Goal: Communication & Community: Answer question/provide support

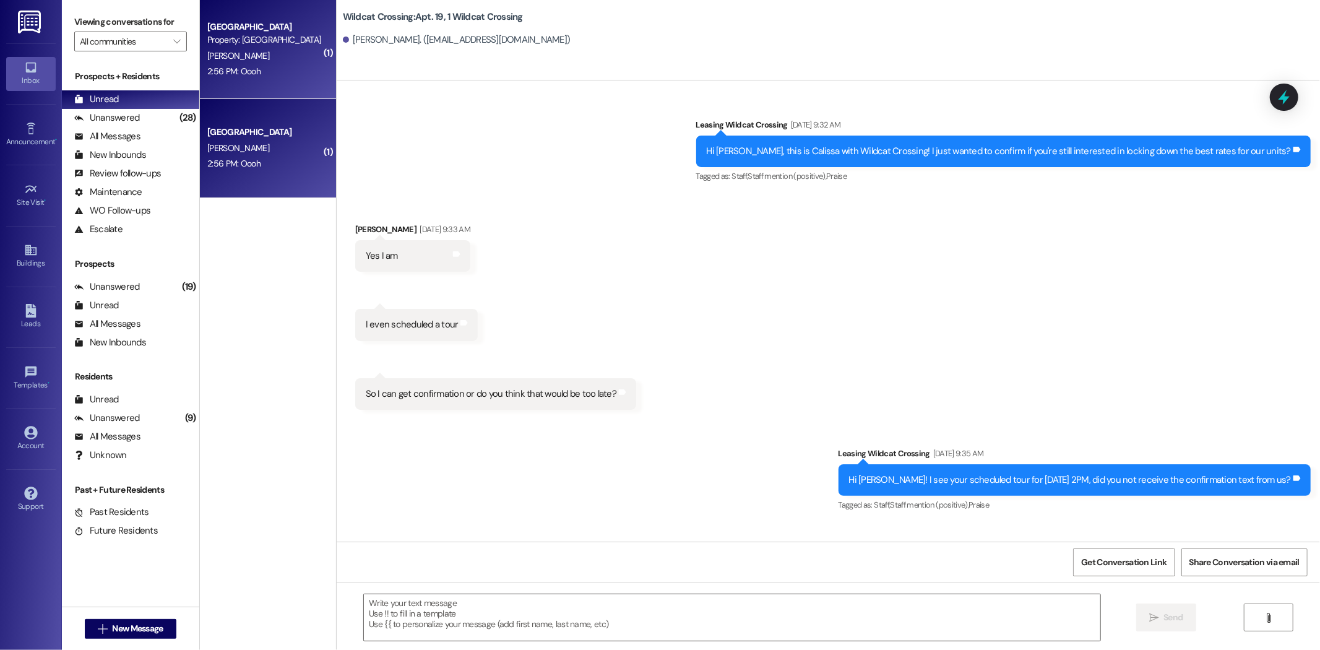
scroll to position [96622, 0]
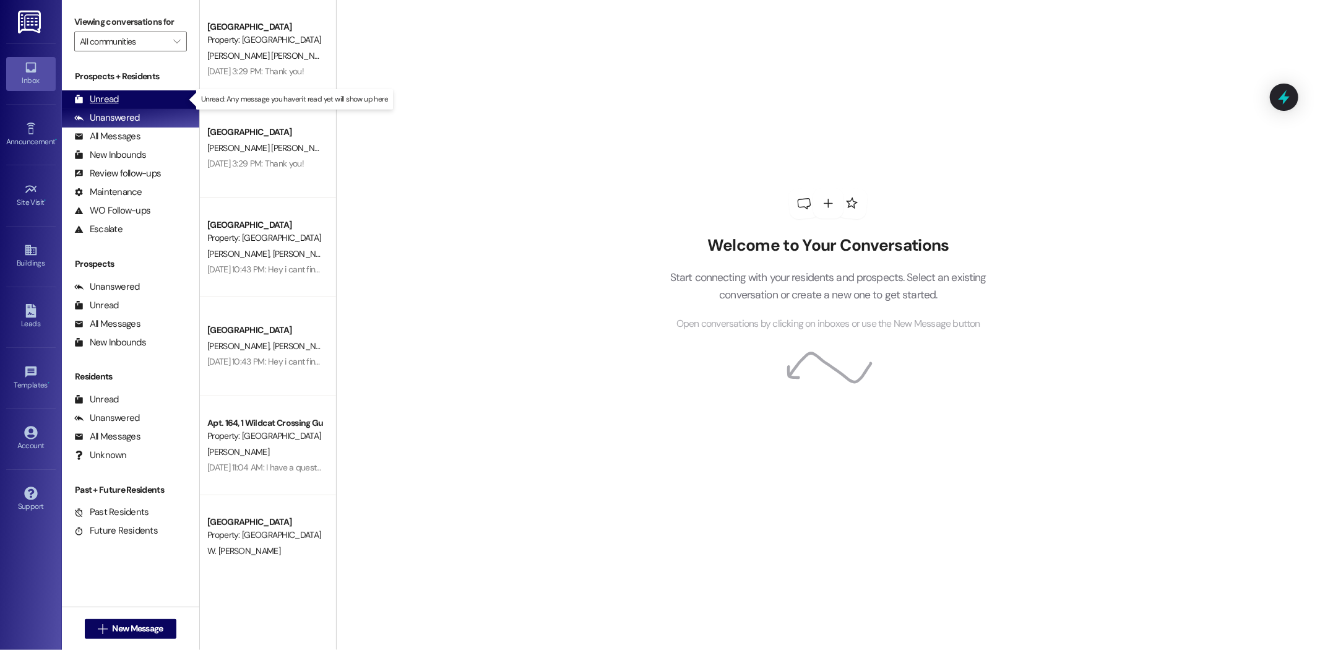
click at [141, 97] on div "Unread (0)" at bounding box center [130, 99] width 137 height 19
